Goal: Navigation & Orientation: Find specific page/section

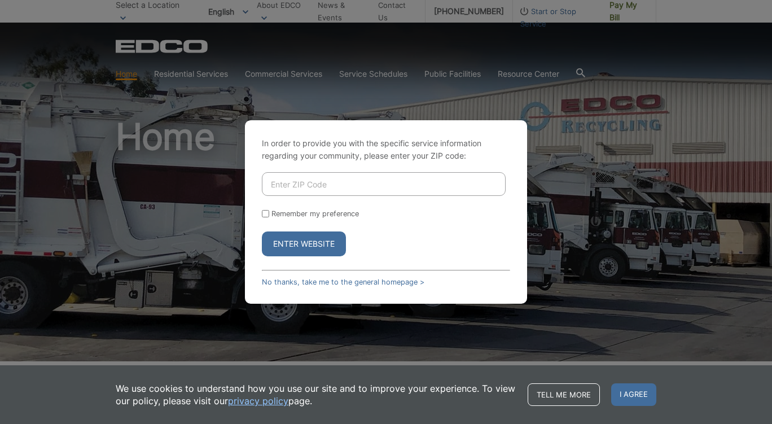
click at [304, 174] on input "Enter ZIP Code" at bounding box center [384, 184] width 244 height 24
type input "9"
type input "92078"
click at [292, 240] on button "Enter Website" at bounding box center [304, 243] width 84 height 25
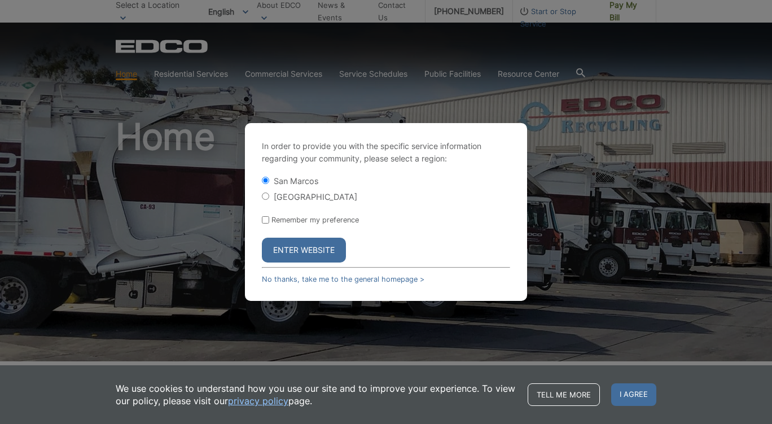
click at [300, 250] on button "Enter Website" at bounding box center [304, 250] width 84 height 25
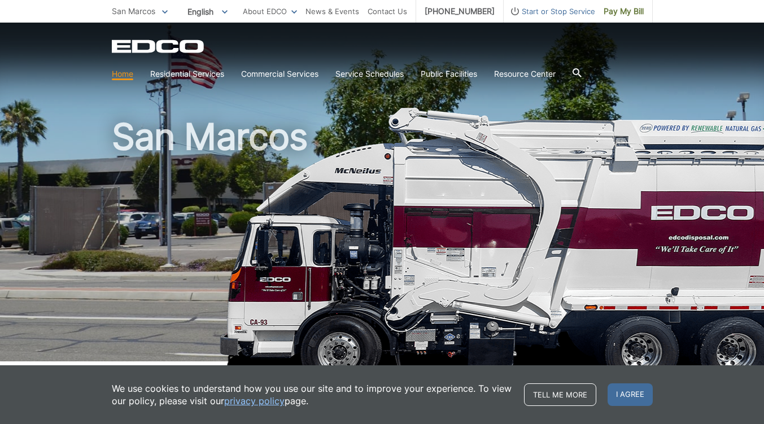
click at [525, 14] on span "Start or Stop Service" at bounding box center [548, 11] width 91 height 12
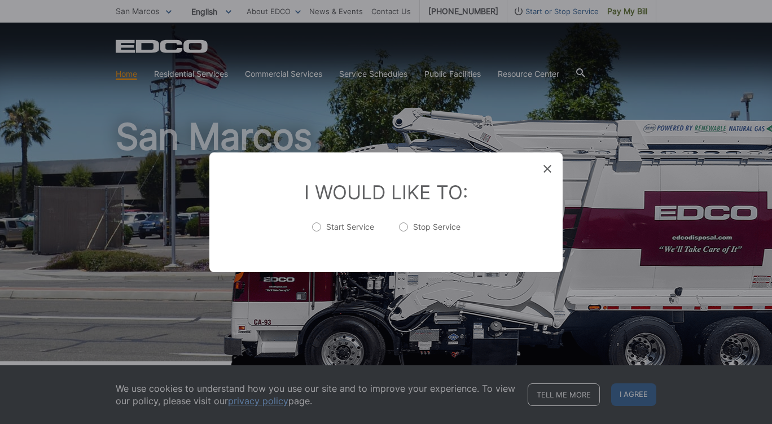
click at [547, 87] on div "Entry Status None In Progress Completed None None In Progress Completed I Would…" at bounding box center [386, 212] width 772 height 424
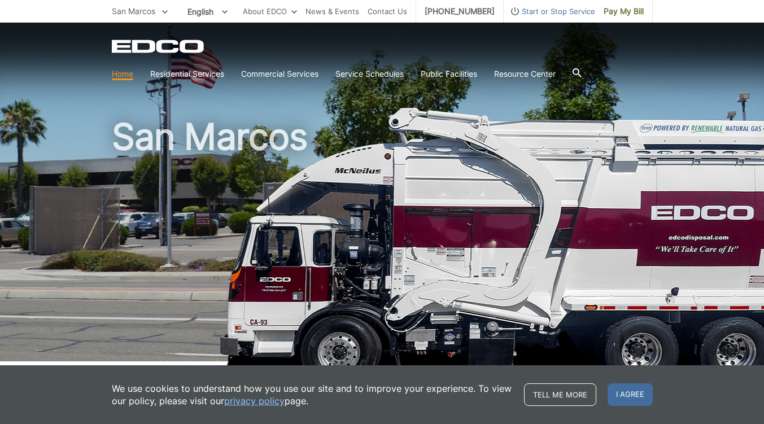
click at [146, 14] on span "San Marcos" at bounding box center [133, 11] width 43 height 10
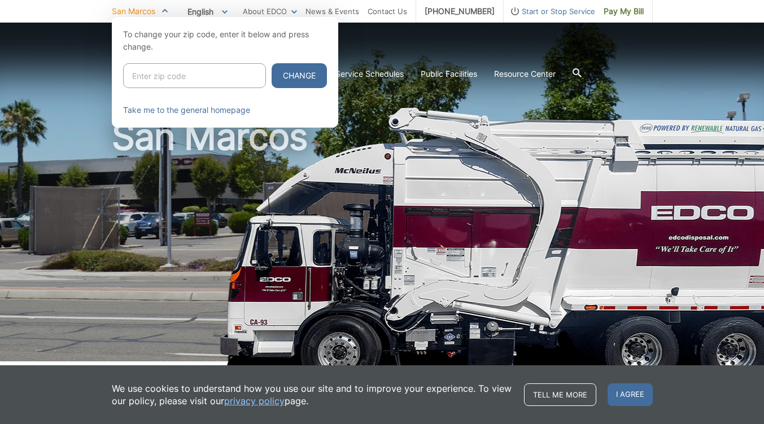
click at [202, 6] on span "English" at bounding box center [207, 11] width 57 height 19
click at [285, 8] on link "About EDCO" at bounding box center [270, 11] width 54 height 12
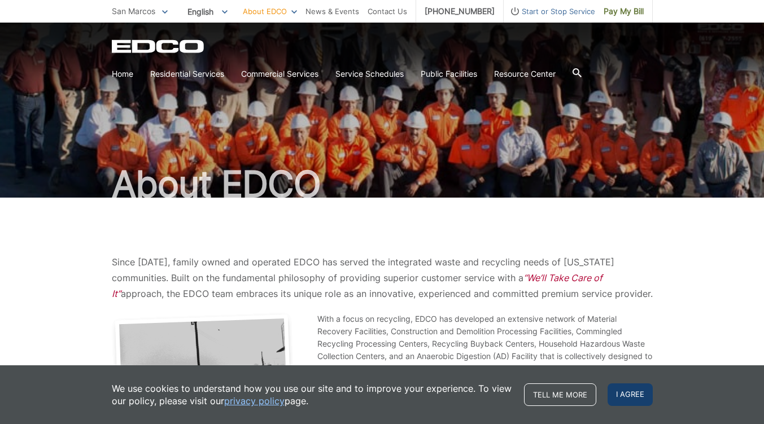
click at [625, 394] on span "I agree" at bounding box center [629, 394] width 45 height 23
